Goal: Task Accomplishment & Management: Complete application form

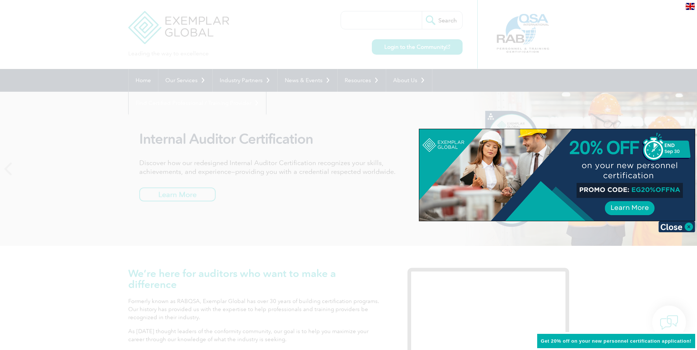
click at [687, 227] on img at bounding box center [676, 226] width 37 height 11
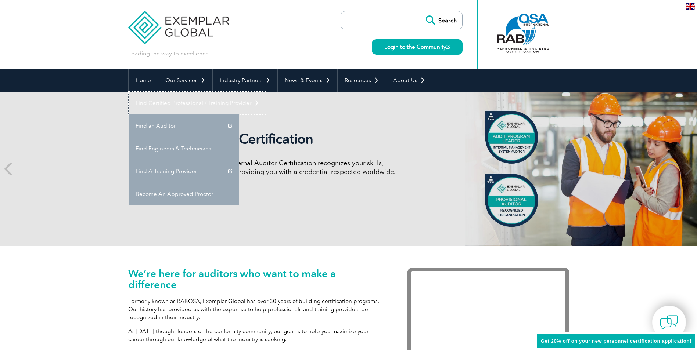
click at [266, 92] on link "Find Certified Professional / Training Provider" at bounding box center [197, 103] width 137 height 23
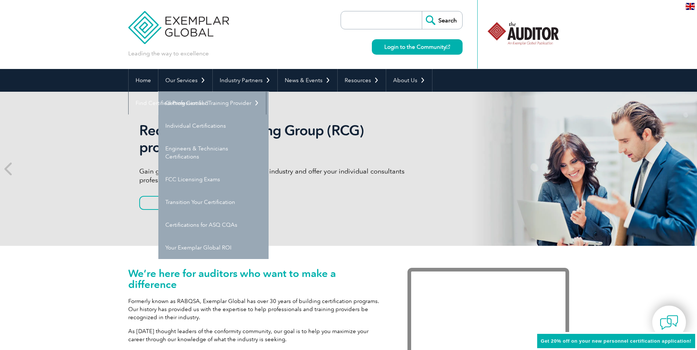
click at [188, 101] on link "Getting Certified" at bounding box center [213, 103] width 110 height 23
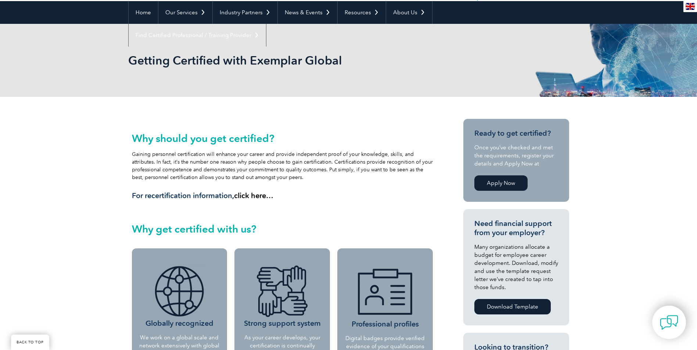
scroll to position [73, 0]
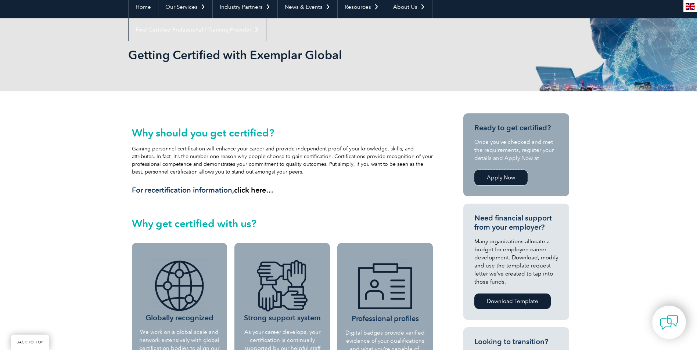
click at [489, 180] on link "Apply Now" at bounding box center [500, 177] width 53 height 15
